Goal: Find specific page/section: Find specific page/section

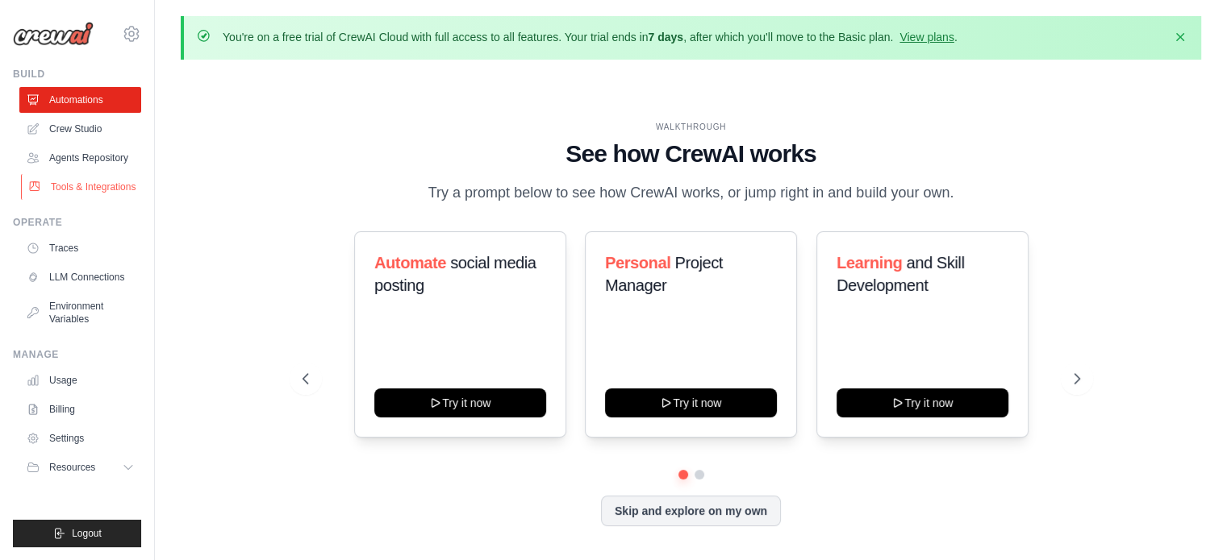
click at [85, 193] on link "Tools & Integrations" at bounding box center [82, 187] width 122 height 26
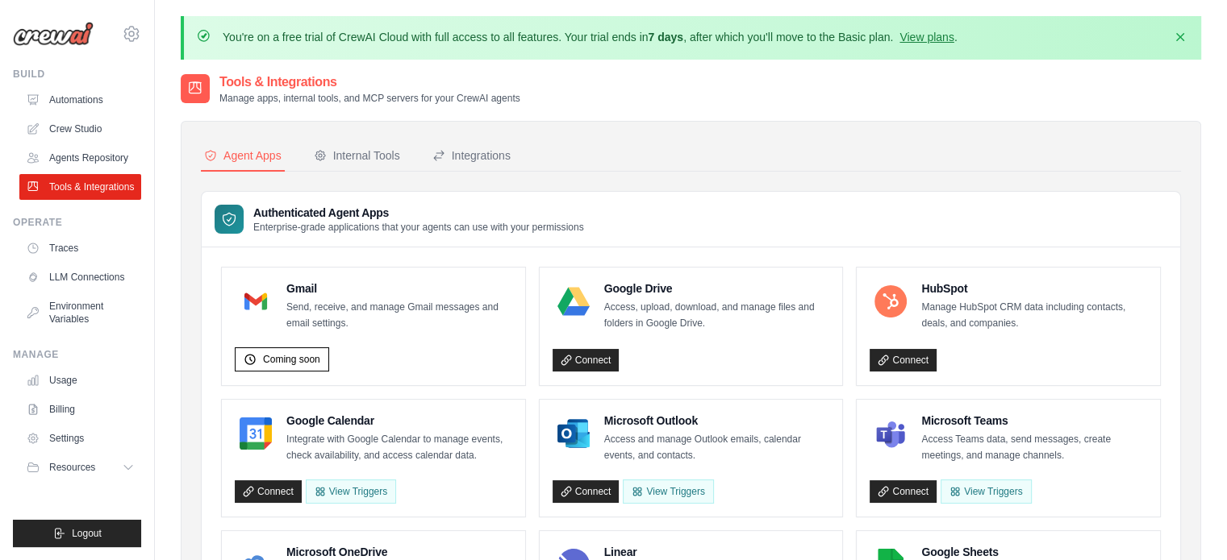
scroll to position [53, 0]
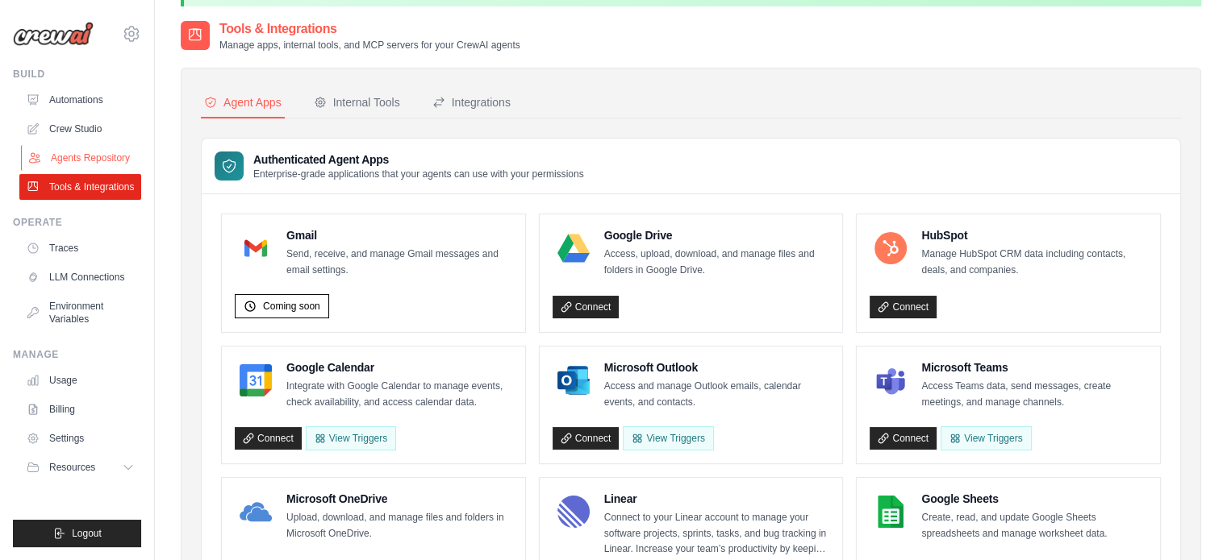
click at [90, 163] on link "Agents Repository" at bounding box center [82, 158] width 122 height 26
